Goal: Navigation & Orientation: Find specific page/section

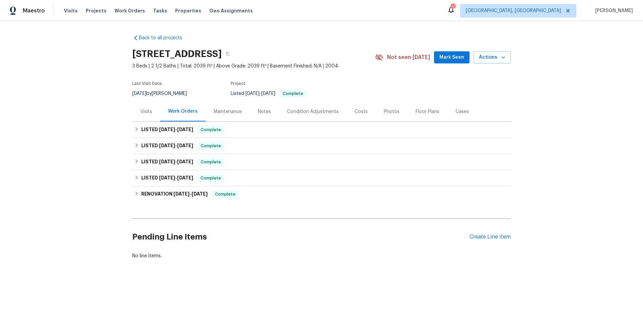
click at [225, 111] on div "Maintenance" at bounding box center [228, 111] width 28 height 7
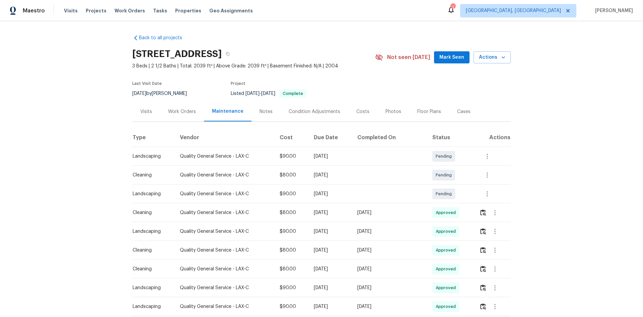
click at [260, 114] on div "Notes" at bounding box center [266, 111] width 13 height 7
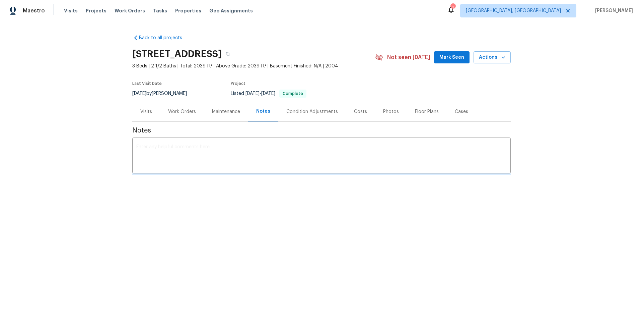
click at [292, 114] on div "Condition Adjustments" at bounding box center [312, 111] width 52 height 7
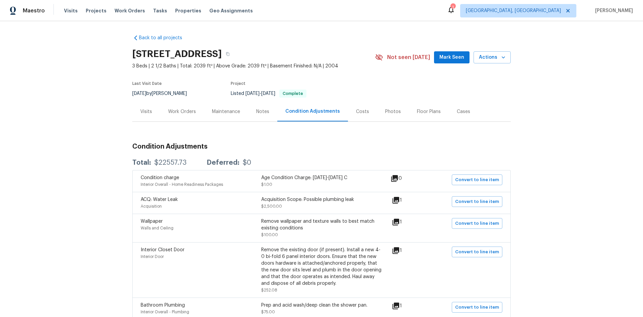
click at [457, 112] on div "Cases" at bounding box center [463, 111] width 13 height 7
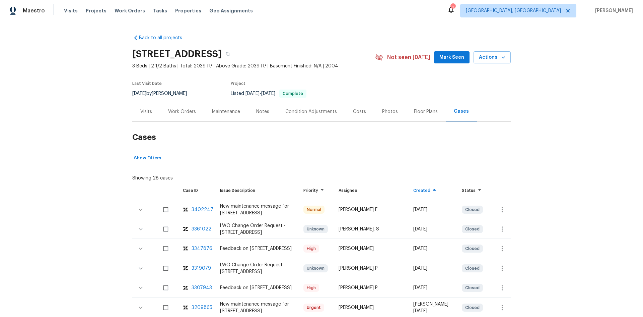
click at [219, 115] on div "Maintenance" at bounding box center [226, 112] width 44 height 20
